Goal: Entertainment & Leisure: Consume media (video, audio)

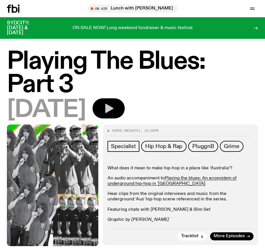
click at [114, 107] on icon "button" at bounding box center [109, 108] width 8 height 9
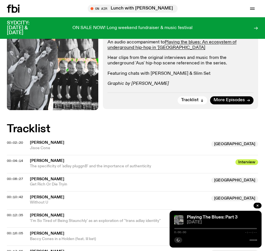
scroll to position [137, 0]
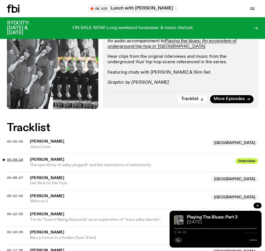
click at [16, 159] on span "00:04:14" at bounding box center [15, 159] width 16 height 5
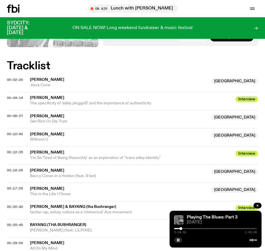
scroll to position [200, 0]
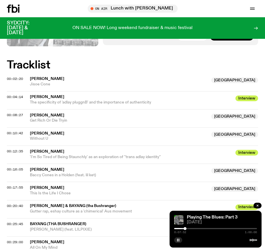
click at [177, 240] on rect "button" at bounding box center [177, 240] width 1 height 3
click at [177, 238] on button "button" at bounding box center [178, 240] width 8 height 6
click at [182, 240] on button "button" at bounding box center [178, 240] width 8 height 6
click at [14, 151] on span "00:12:35" at bounding box center [15, 151] width 16 height 5
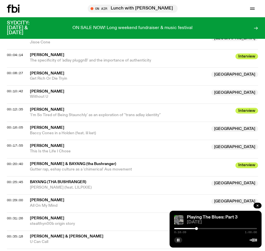
scroll to position [242, 0]
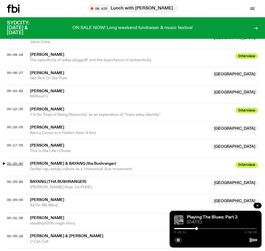
click at [13, 163] on span "00:20:40" at bounding box center [15, 163] width 16 height 5
click at [178, 240] on icon "button" at bounding box center [177, 239] width 3 height 3
click at [11, 109] on span "00:12:35" at bounding box center [15, 109] width 16 height 5
click at [192, 228] on div at bounding box center [192, 228] width 3 height 3
click at [9, 163] on span "00:20:40" at bounding box center [15, 163] width 16 height 5
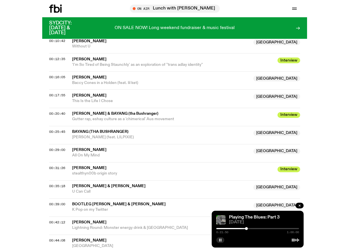
scroll to position [293, 0]
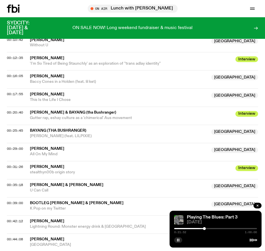
click at [44, 168] on span "[PERSON_NAME]" at bounding box center [131, 166] width 202 height 5
click at [17, 167] on span "00:31:26" at bounding box center [15, 166] width 16 height 5
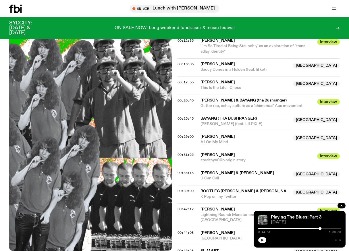
click at [261, 239] on icon "button" at bounding box center [262, 239] width 3 height 3
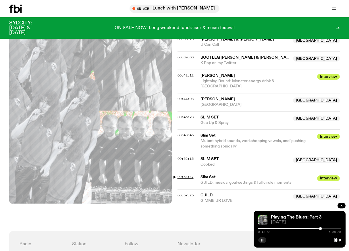
scroll to position [426, 0]
click at [187, 115] on span "00:46:28" at bounding box center [186, 117] width 16 height 5
click at [188, 130] on div "00:48:45 Slim Set Interview Mutant hybrid sounds, workshopping vowels, and 'pus…" at bounding box center [259, 142] width 163 height 24
click at [191, 133] on span "00:48:45" at bounding box center [186, 135] width 16 height 5
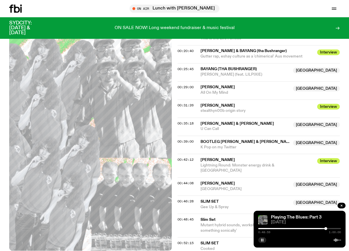
scroll to position [342, 0]
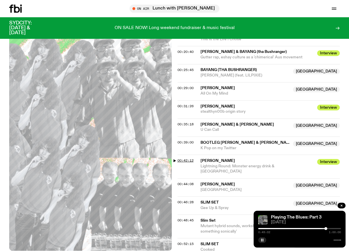
click at [191, 160] on span "00:42:12" at bounding box center [186, 160] width 16 height 5
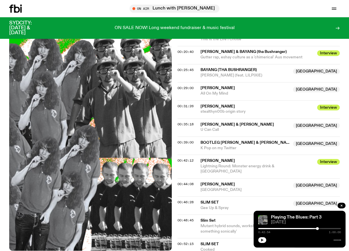
click at [178, 159] on button "00:42:12" at bounding box center [186, 160] width 16 height 3
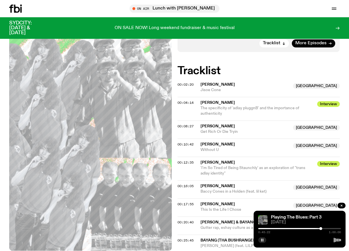
scroll to position [149, 0]
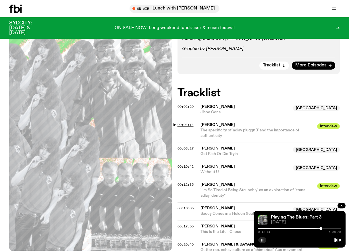
click at [187, 123] on span "00:04:14" at bounding box center [186, 124] width 16 height 5
